Goal: Transaction & Acquisition: Purchase product/service

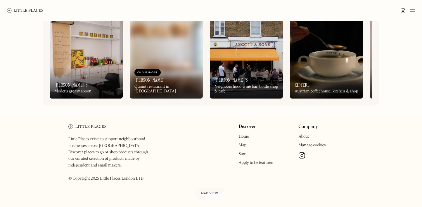
scroll to position [291, 0]
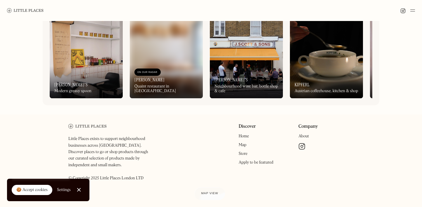
click at [247, 153] on link "Store" at bounding box center [242, 154] width 9 height 4
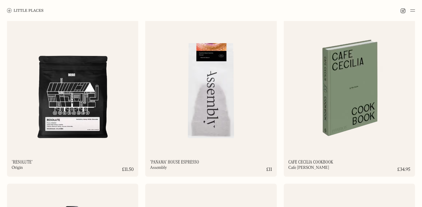
scroll to position [916, 0]
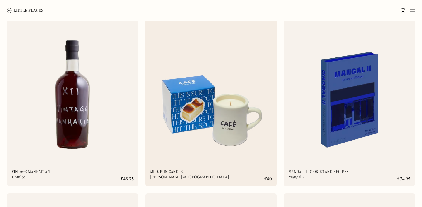
click at [237, 83] on img at bounding box center [210, 89] width 131 height 142
